Goal: Task Accomplishment & Management: Manage account settings

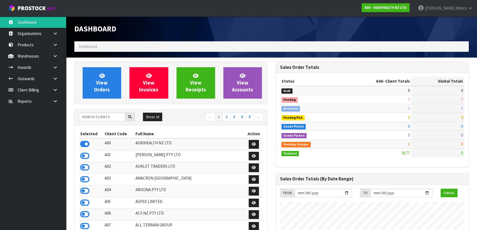
scroll to position [416, 201]
click at [103, 116] on input "text" at bounding box center [102, 117] width 47 height 9
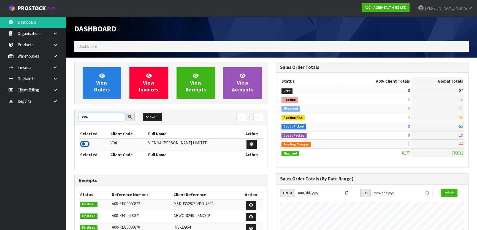
type input "V04"
click at [86, 147] on icon at bounding box center [84, 144] width 9 height 8
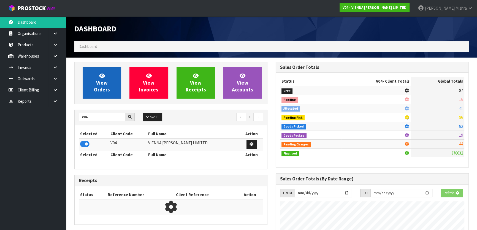
scroll to position [440, 201]
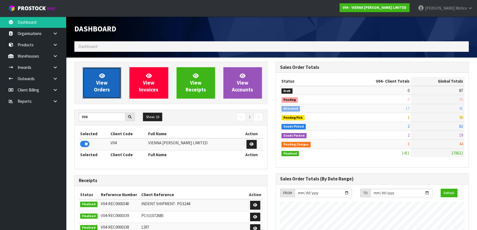
click at [110, 87] on link "View Orders" at bounding box center [102, 82] width 39 height 31
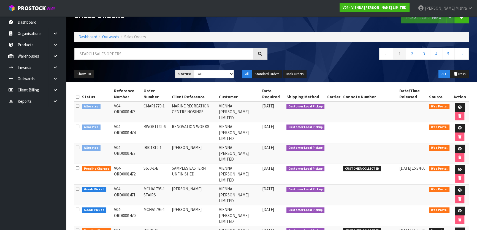
scroll to position [25, 0]
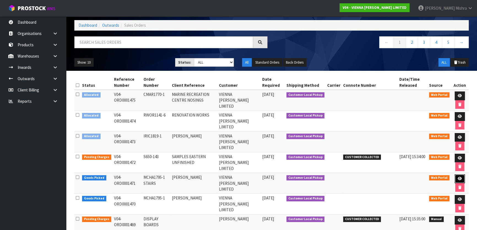
click at [457, 177] on icon at bounding box center [459, 179] width 4 height 4
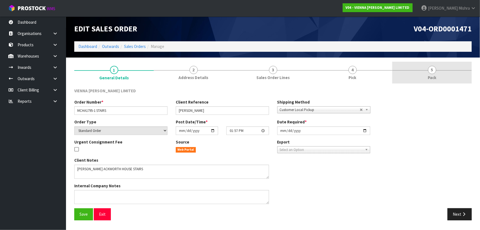
click at [424, 74] on link "5 Pack" at bounding box center [433, 73] width 80 height 22
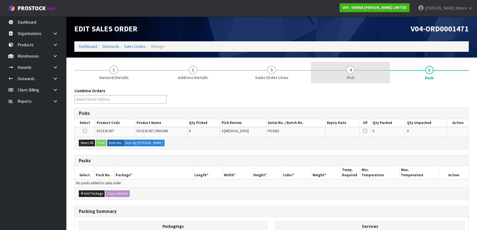
drag, startPoint x: 349, startPoint y: 71, endPoint x: 355, endPoint y: 77, distance: 8.8
click at [349, 72] on span "4" at bounding box center [350, 70] width 8 height 8
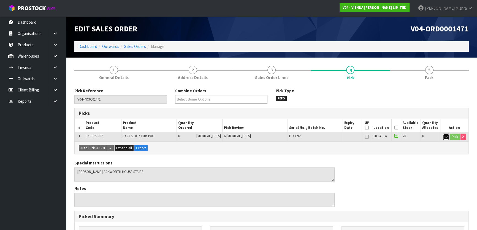
click at [444, 137] on icon "button" at bounding box center [445, 137] width 3 height 4
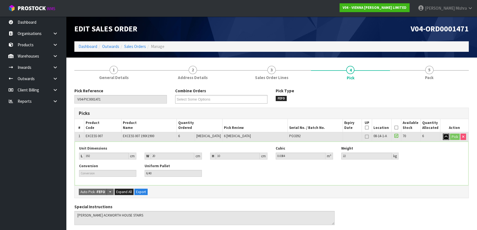
click at [444, 137] on icon "button" at bounding box center [445, 137] width 3 height 4
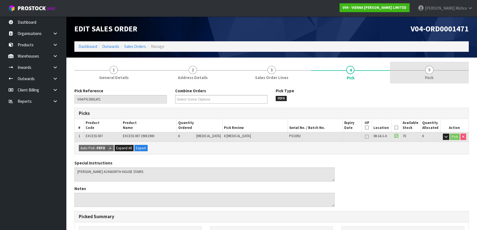
click at [432, 78] on span "Pack" at bounding box center [429, 78] width 9 height 6
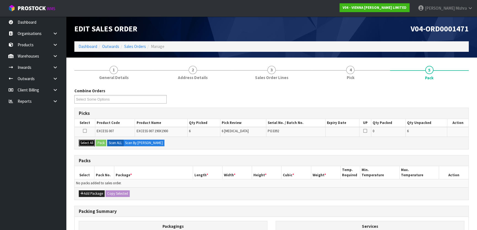
drag, startPoint x: 84, startPoint y: 142, endPoint x: 125, endPoint y: 139, distance: 40.9
click at [85, 142] on button "Select All" at bounding box center [87, 143] width 16 height 7
click at [103, 141] on button "Pack" at bounding box center [101, 143] width 10 height 7
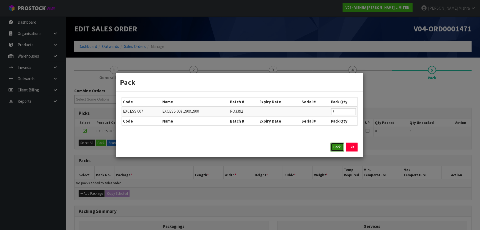
click at [332, 150] on button "Pack" at bounding box center [337, 147] width 13 height 9
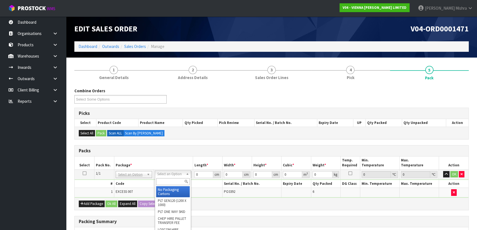
drag, startPoint x: 168, startPoint y: 180, endPoint x: 165, endPoint y: 178, distance: 3.2
click at [168, 180] on input "text" at bounding box center [173, 181] width 34 height 7
type input "ret"
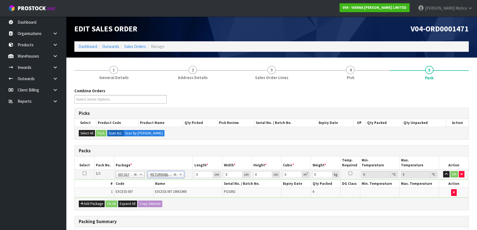
type input "132"
drag, startPoint x: 198, startPoint y: 174, endPoint x: 190, endPoint y: 175, distance: 8.8
click at [190, 175] on tr "1/1 NONE 007-001 007-002 007-004 007-009 007-013 007-014 007-015 007-017 007-01…" at bounding box center [272, 174] width 394 height 10
type input "193"
type input "100"
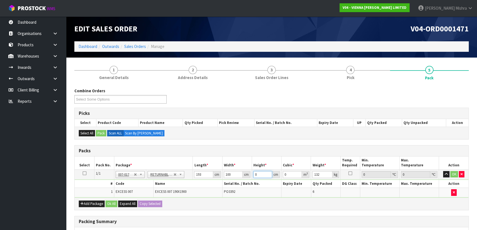
type input "3"
type input "0.0579"
type input "35"
type input "0.6755"
type input "35"
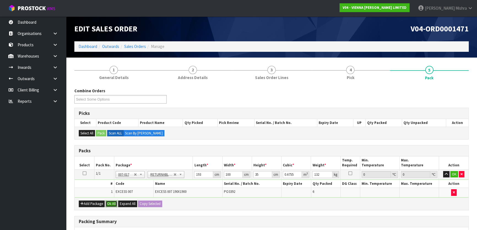
click at [108, 202] on button "Ok All" at bounding box center [111, 203] width 12 height 7
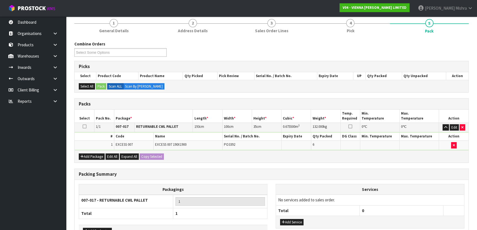
scroll to position [83, 0]
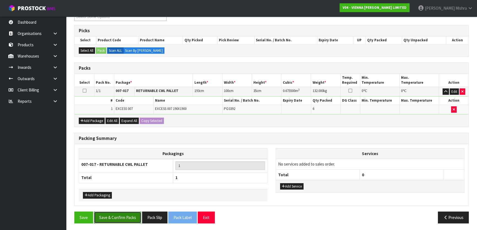
click at [110, 215] on button "Save & Confirm Packs" at bounding box center [117, 217] width 47 height 12
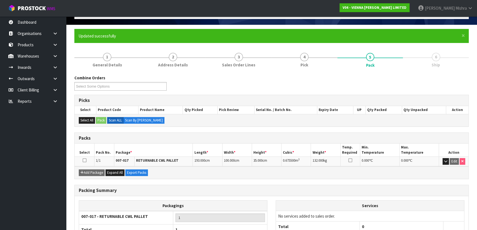
scroll to position [73, 0]
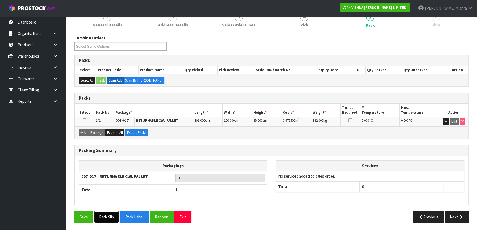
click at [112, 217] on button "Pack Slip" at bounding box center [106, 217] width 25 height 12
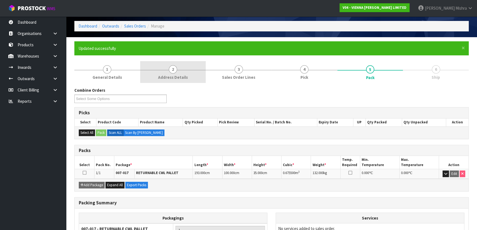
scroll to position [0, 0]
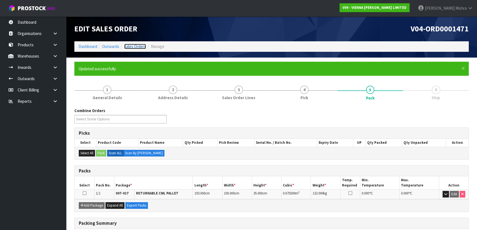
click at [135, 48] on link "Sales Orders" at bounding box center [135, 46] width 22 height 5
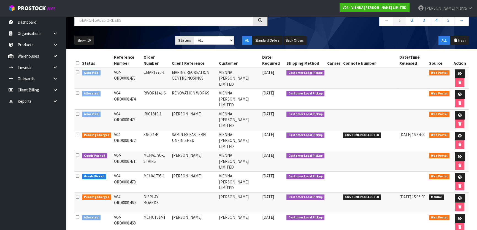
scroll to position [111, 0]
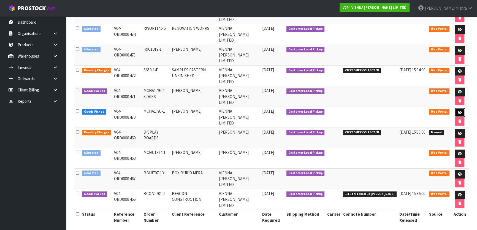
click at [458, 108] on link at bounding box center [459, 112] width 10 height 9
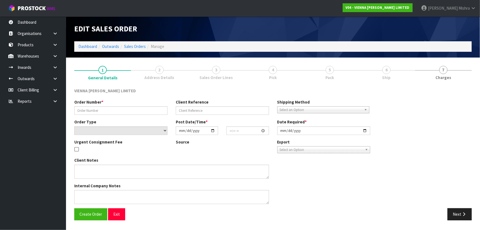
type input "MCHA1795-1"
type input "[PERSON_NAME]"
select select "number:0"
type input "[DATE]"
type input "13:55:00.000"
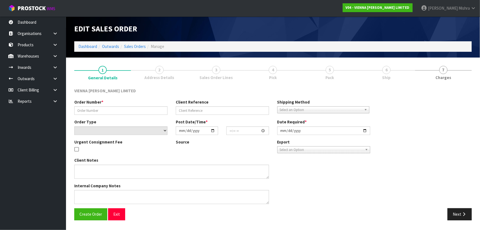
type input "[DATE]"
type textarea "[PERSON_NAME]"
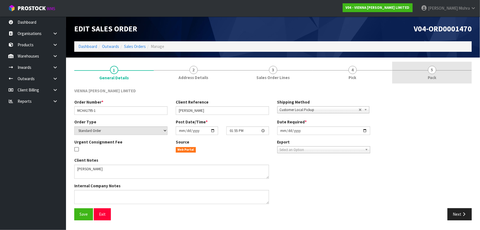
click at [430, 72] on span "5" at bounding box center [432, 70] width 8 height 8
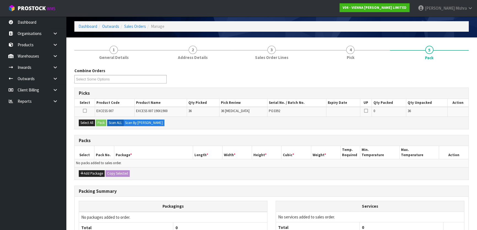
scroll to position [70, 0]
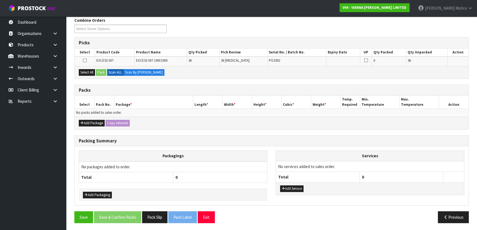
click at [89, 77] on div "Select All Pack Scan ALL Scan By [PERSON_NAME]" at bounding box center [272, 72] width 394 height 12
click at [93, 74] on button "Select All" at bounding box center [87, 72] width 16 height 7
click at [97, 74] on button "Pack" at bounding box center [101, 72] width 10 height 7
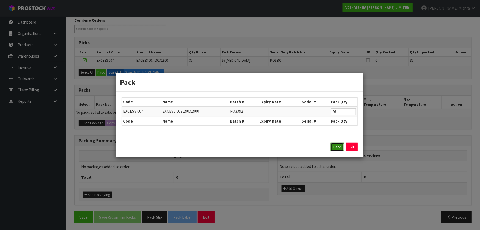
click at [335, 149] on button "Pack" at bounding box center [337, 147] width 13 height 9
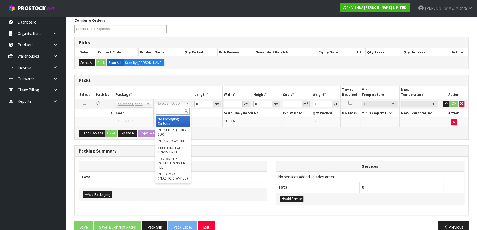
click at [169, 111] on input "text" at bounding box center [173, 111] width 34 height 7
type input "ret"
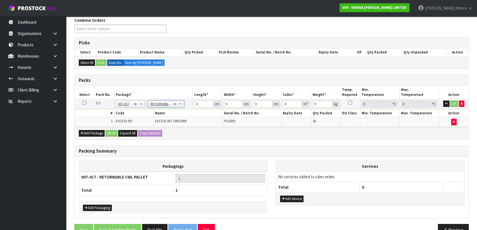
type input "792"
drag, startPoint x: 200, startPoint y: 102, endPoint x: 177, endPoint y: 102, distance: 23.4
click at [177, 102] on tr "1/1 NONE 007-001 007-002 007-004 007-009 007-013 007-014 007-015 007-017 007-01…" at bounding box center [272, 104] width 394 height 10
type input "193"
type input "100"
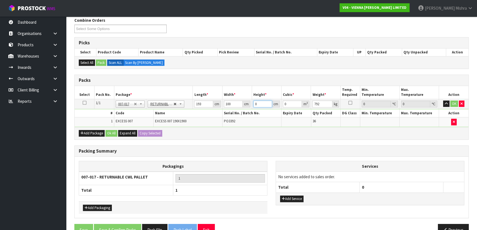
type input "1"
type input "0.0193"
type input "10"
type input "0.193"
type input "100"
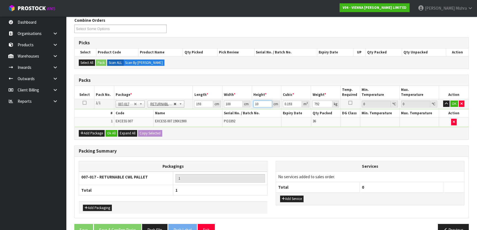
type input "1.93"
type input "100"
click at [107, 134] on button "Ok All" at bounding box center [111, 133] width 12 height 7
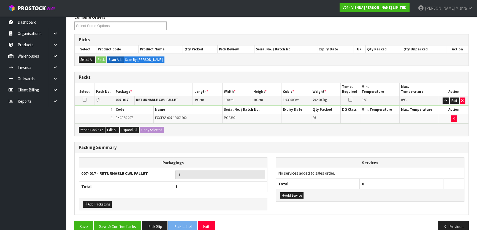
scroll to position [83, 0]
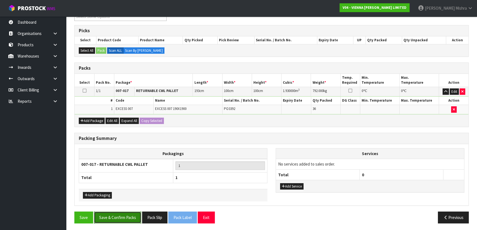
click at [113, 217] on button "Save & Confirm Packs" at bounding box center [117, 217] width 47 height 12
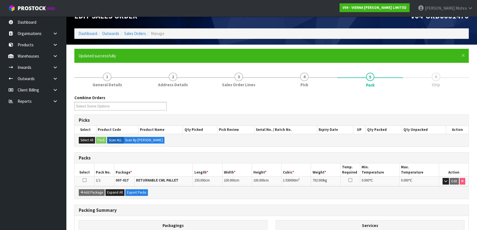
scroll to position [73, 0]
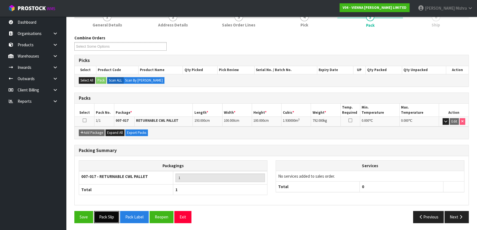
click at [105, 215] on button "Pack Slip" at bounding box center [106, 217] width 25 height 12
